Goal: Task Accomplishment & Management: Use online tool/utility

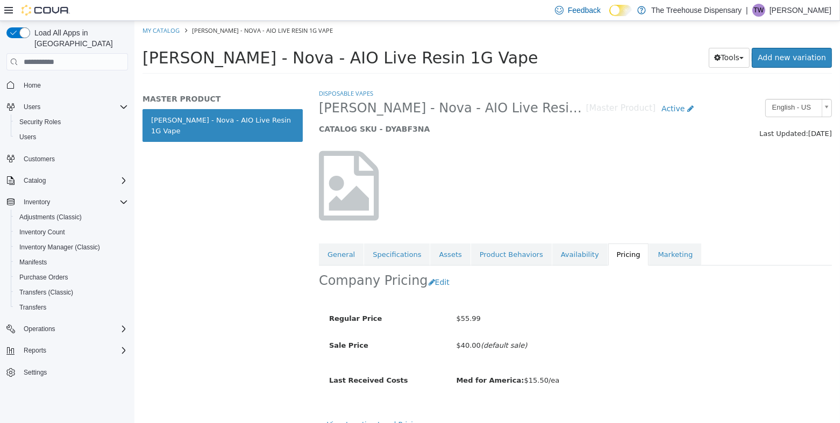
scroll to position [15, 0]
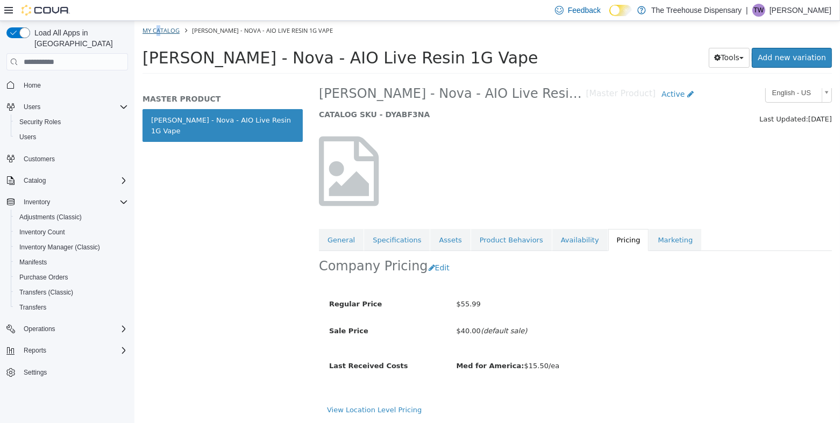
drag, startPoint x: 158, startPoint y: 38, endPoint x: 156, endPoint y: 32, distance: 5.5
click at [156, 33] on ol "My Catalog Jeeter - Nova - AIO Live Resin 1G Vape" at bounding box center [487, 30] width 706 height 19
click at [156, 27] on link "My Catalog" at bounding box center [160, 30] width 37 height 8
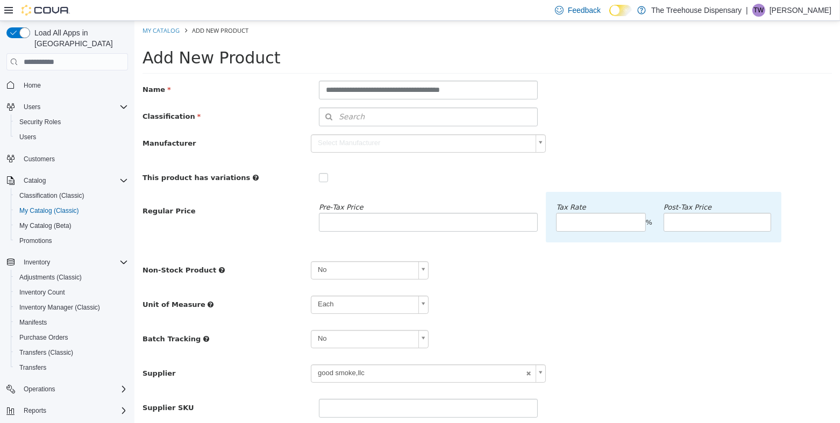
scroll to position [17, 0]
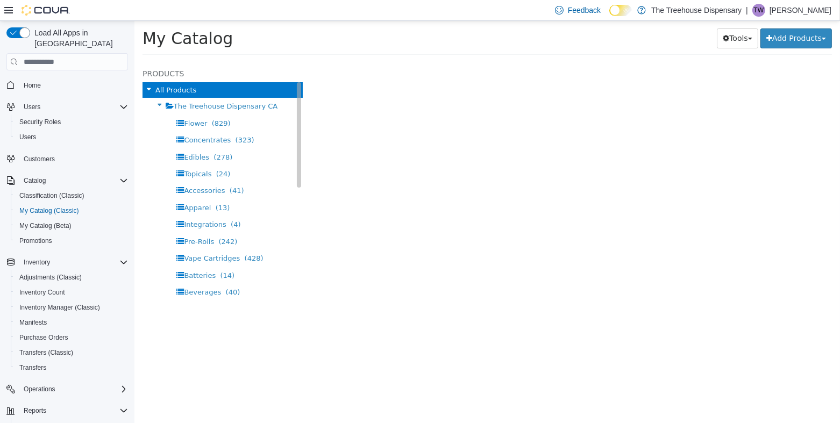
select select "**********"
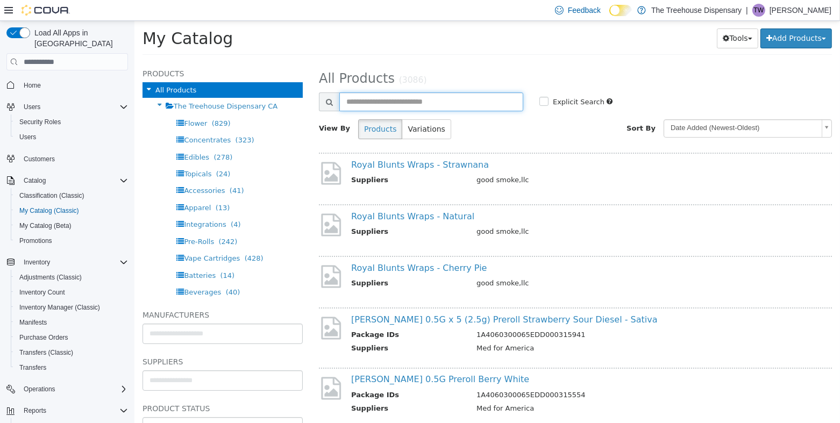
click at [389, 103] on input "text" at bounding box center [431, 101] width 184 height 19
type input "**********"
select select "**********"
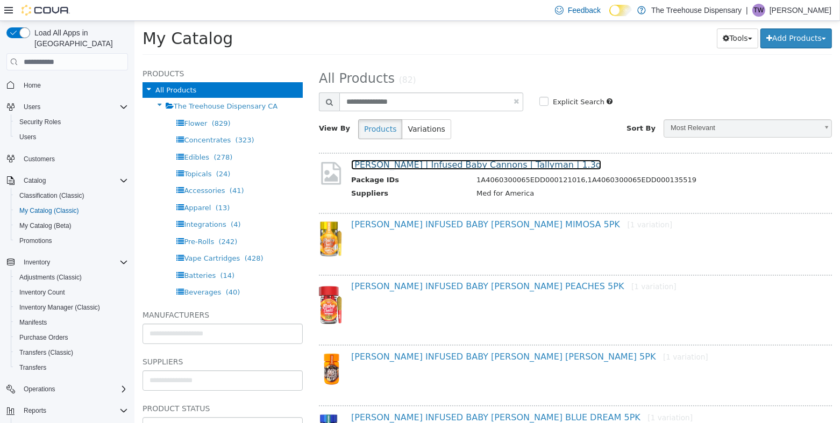
click at [483, 170] on link "Jeeter | Infused Baby Cannons | Tallyman | 1.3g" at bounding box center [476, 165] width 250 height 10
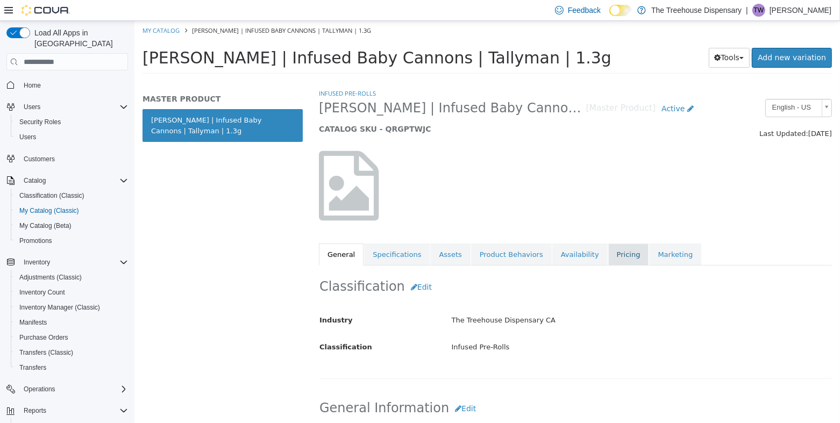
click at [608, 255] on link "Pricing" at bounding box center [628, 255] width 41 height 23
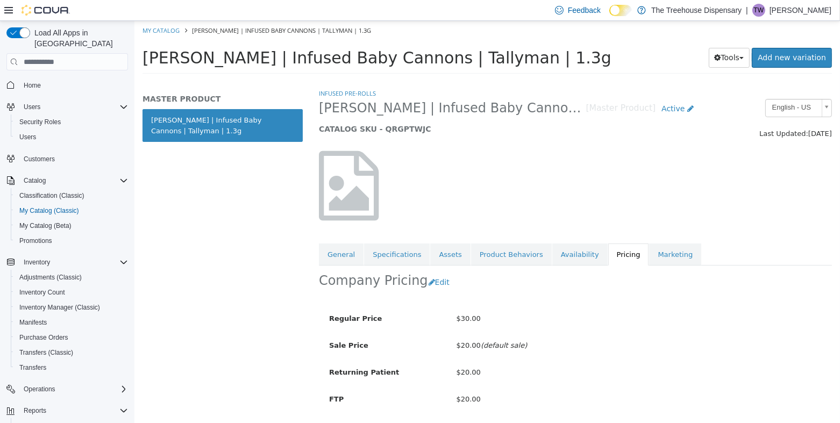
scroll to position [68, 0]
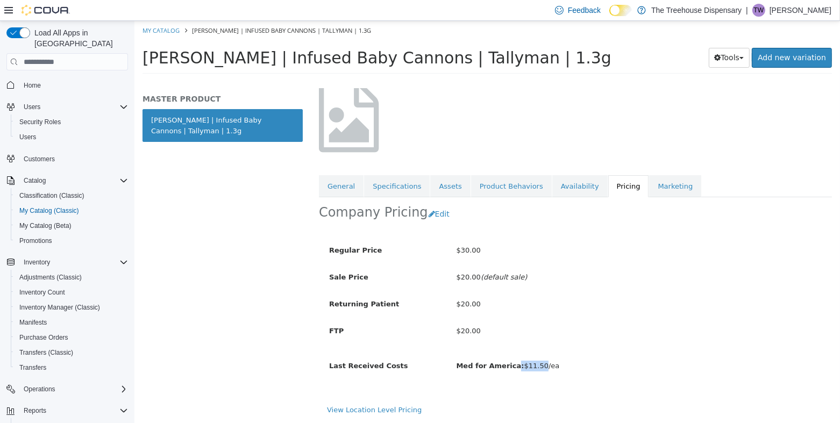
drag, startPoint x: 521, startPoint y: 371, endPoint x: 509, endPoint y: 371, distance: 11.8
click at [509, 371] on div "Med for America: $11.50/ea" at bounding box center [639, 366] width 382 height 19
click at [590, 359] on div "Med for America: $11.50/ea" at bounding box center [639, 366] width 382 height 19
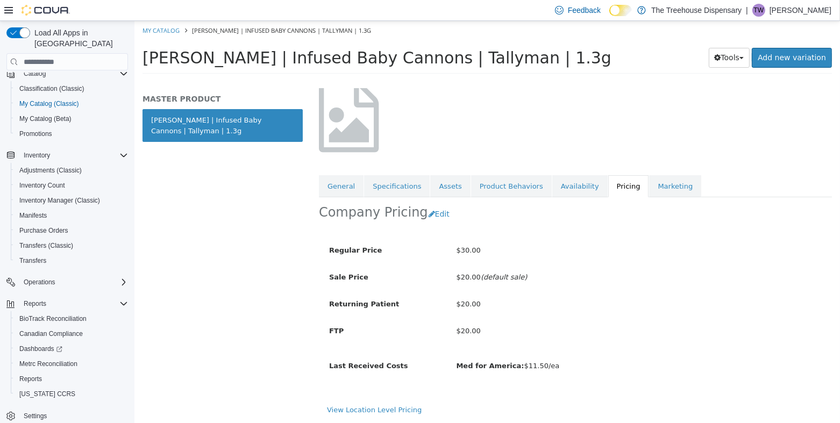
click at [195, 161] on div "MASTER PRODUCT Jeeter | Infused Baby Cannons | Tallyman | 1.3g" at bounding box center [222, 255] width 176 height 335
click at [79, 196] on span "Inventory Manager (Classic)" at bounding box center [59, 200] width 81 height 9
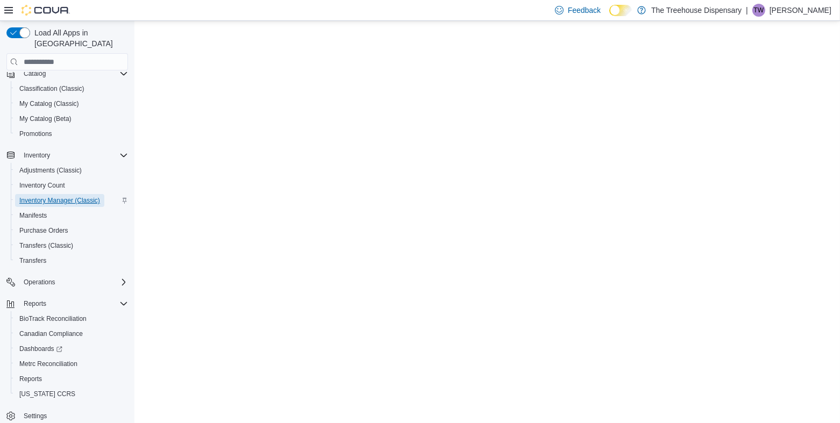
click at [73, 196] on span "Inventory Manager (Classic)" at bounding box center [59, 200] width 81 height 9
click at [32, 375] on span "Reports" at bounding box center [30, 379] width 23 height 9
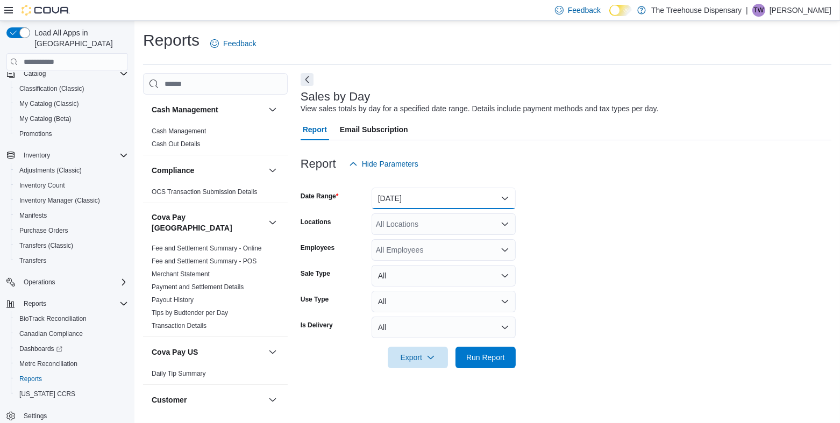
click at [401, 197] on button "Yesterday" at bounding box center [444, 199] width 144 height 22
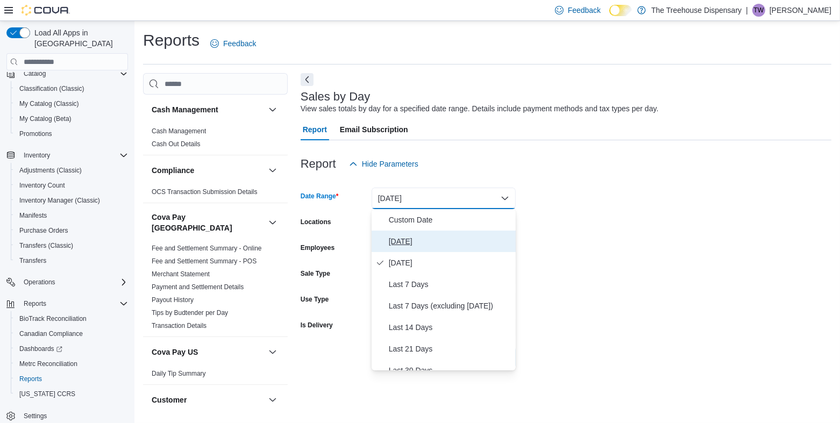
click at [393, 241] on span "Today" at bounding box center [450, 241] width 123 height 13
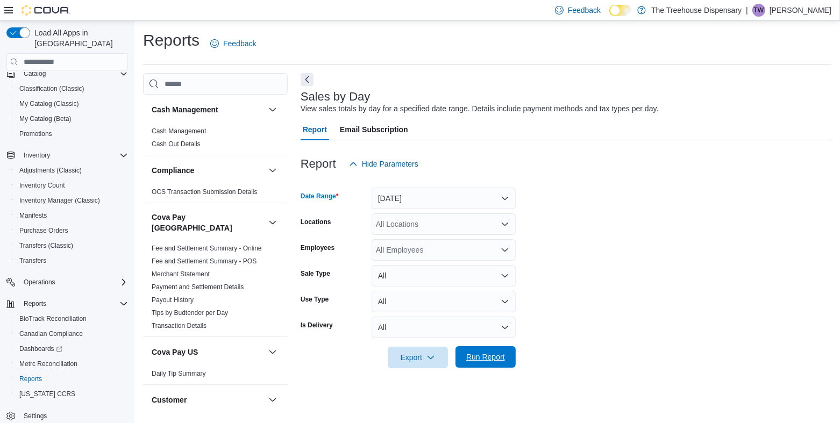
click at [491, 353] on span "Run Report" at bounding box center [485, 357] width 39 height 11
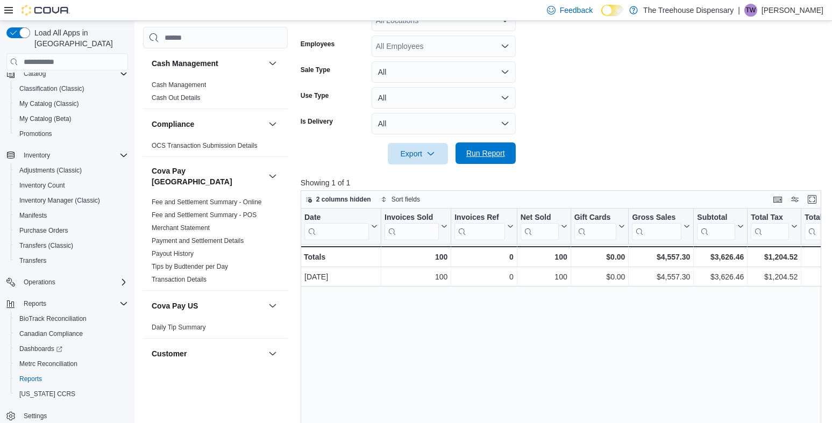
scroll to position [203, 0]
click at [407, 260] on div "100" at bounding box center [416, 257] width 63 height 13
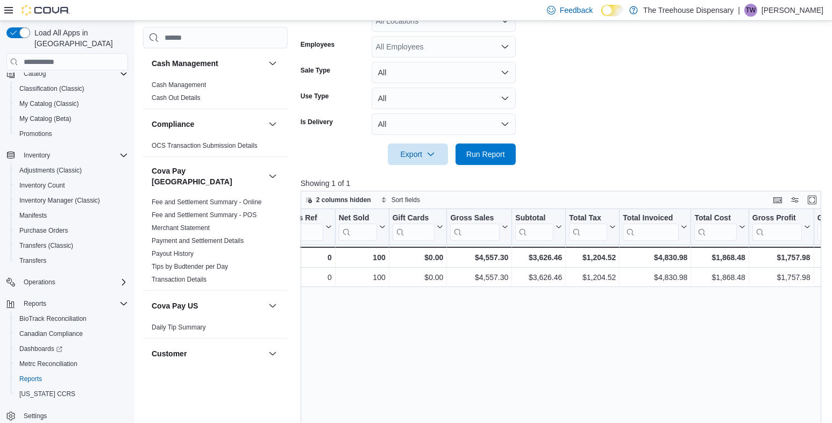
scroll to position [0, 183]
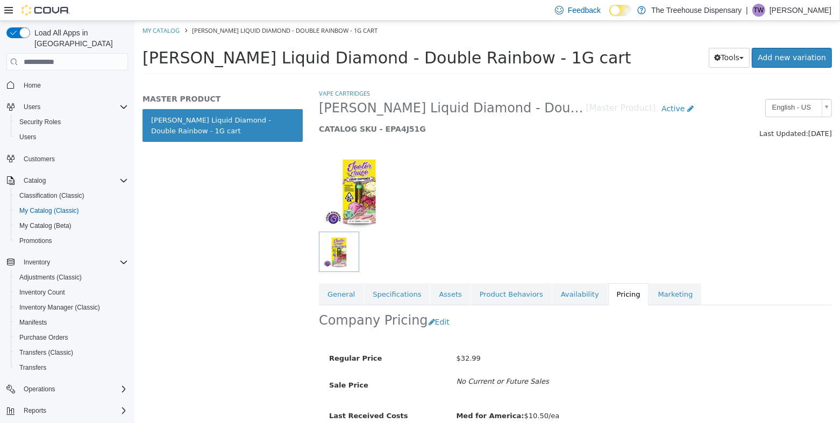
scroll to position [50, 0]
